Goal: Transaction & Acquisition: Purchase product/service

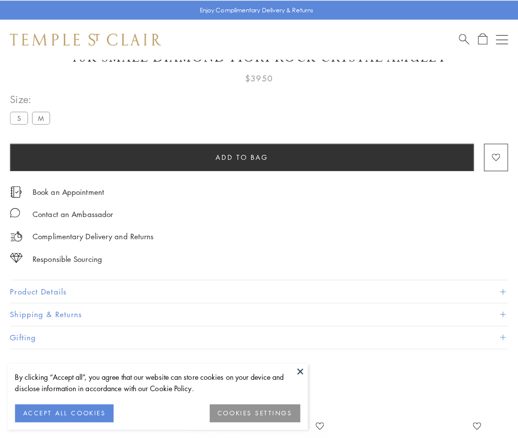
scroll to position [54, 0]
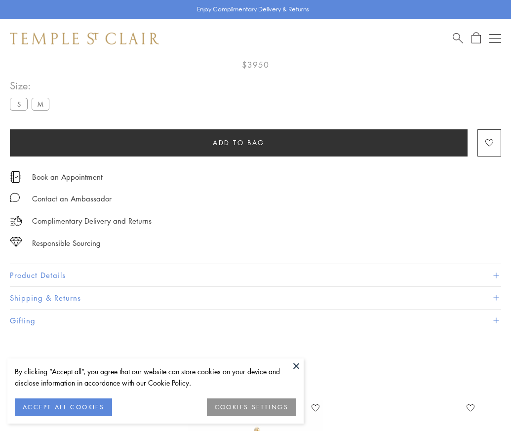
click at [238, 142] on span "Add to bag" at bounding box center [239, 142] width 52 height 11
